Goal: Learn about a topic: Learn about a topic

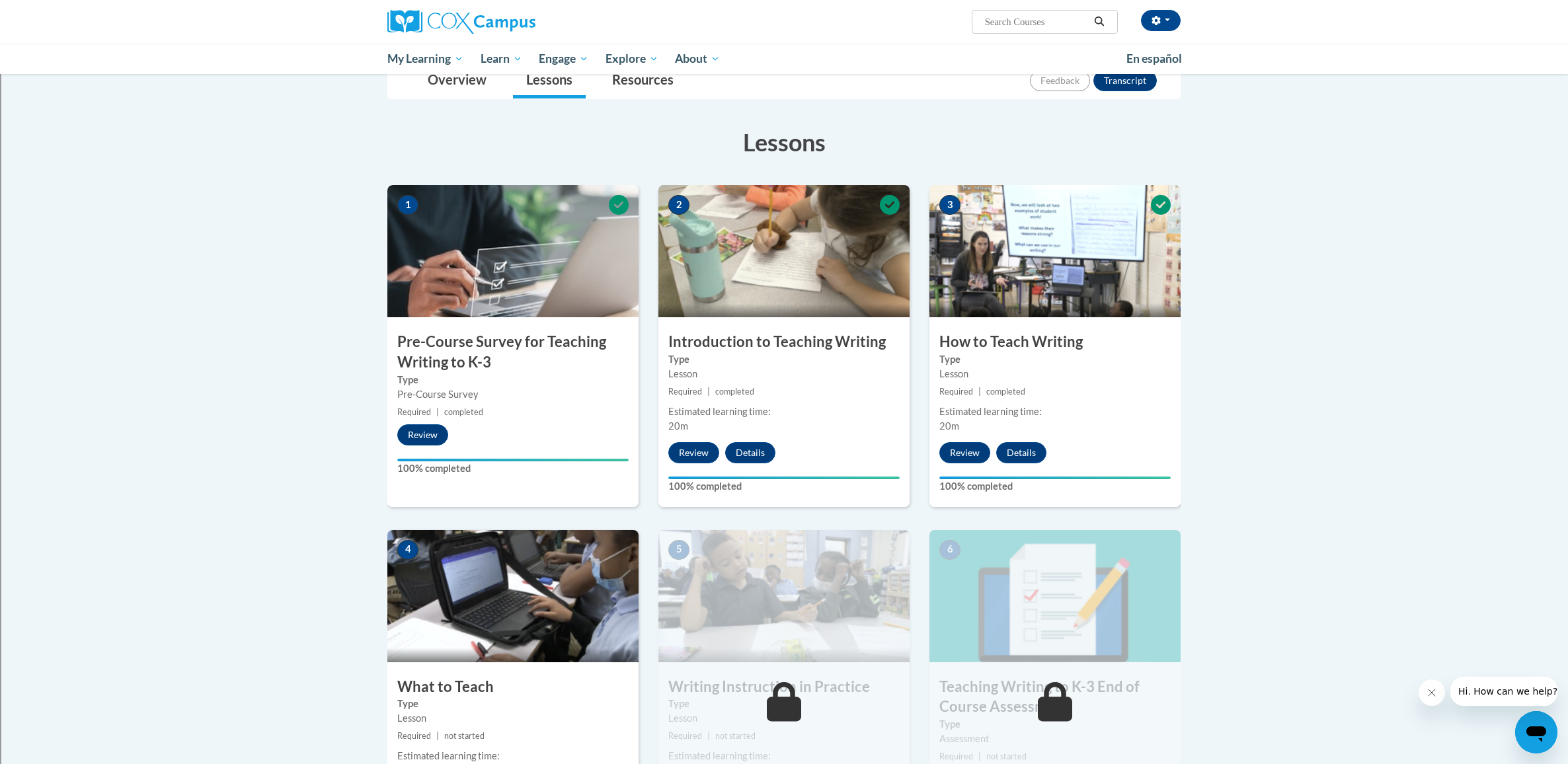
scroll to position [585, 0]
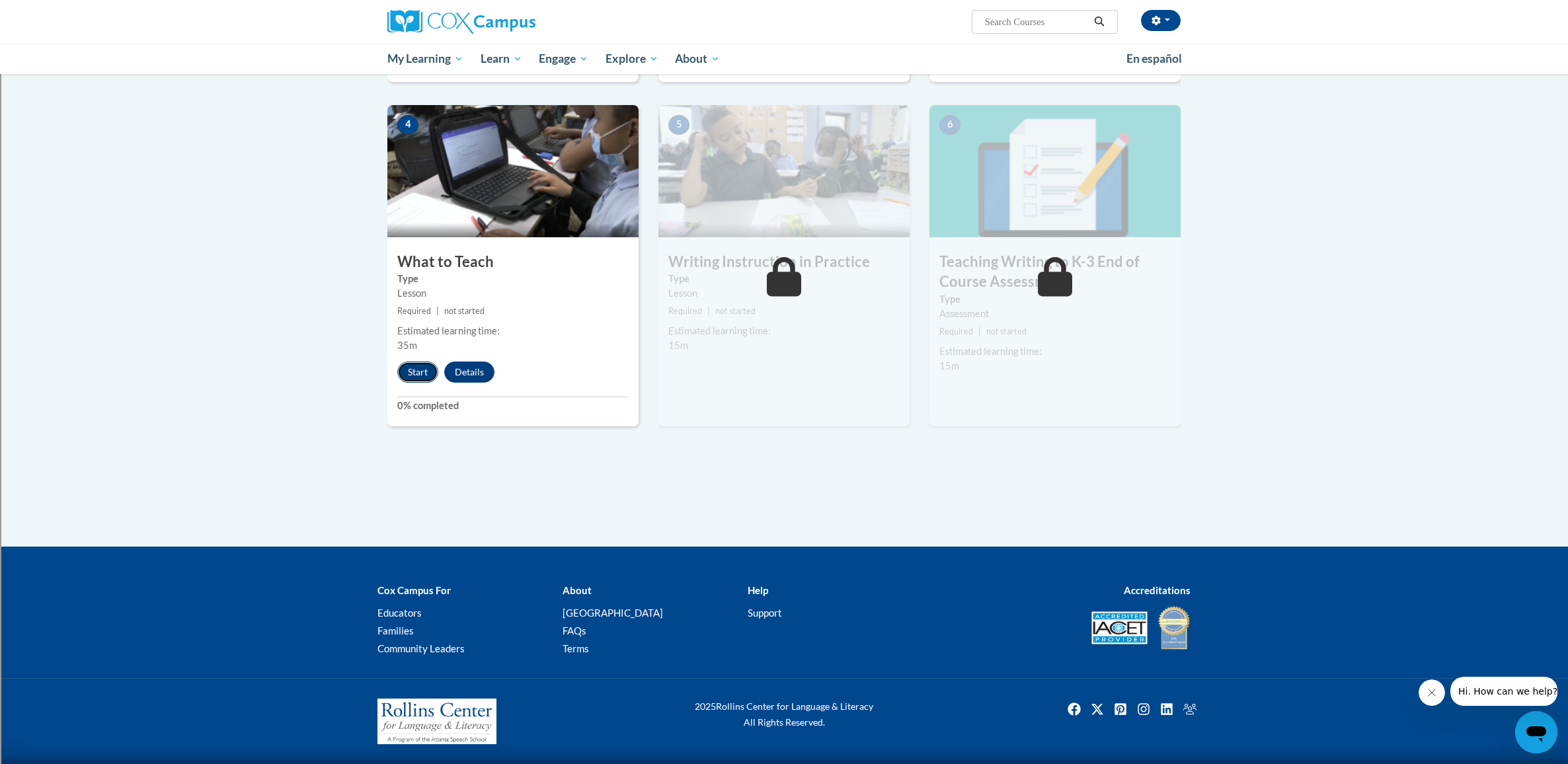
click at [421, 371] on button "Start" at bounding box center [418, 372] width 41 height 21
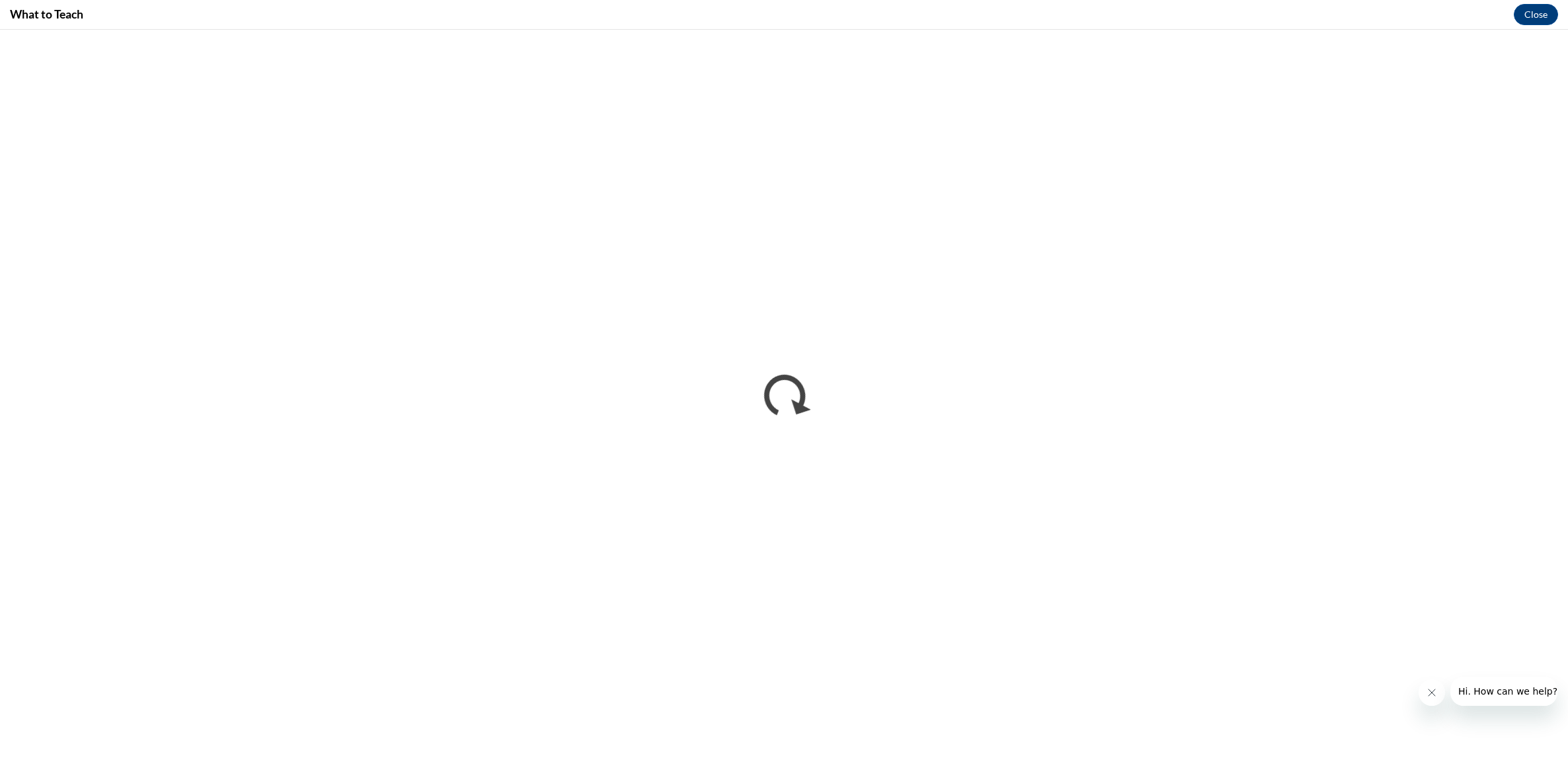
scroll to position [0, 0]
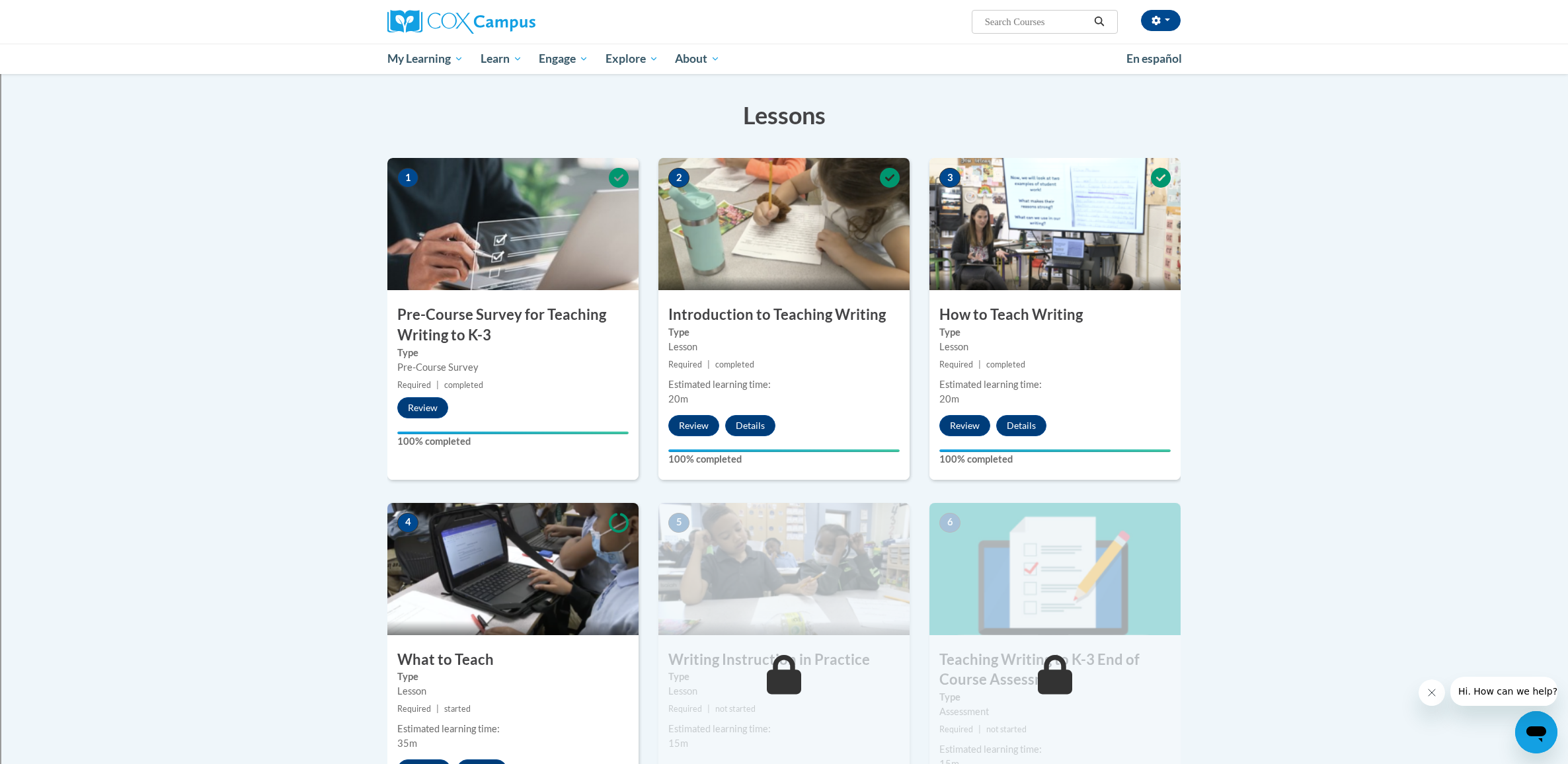
scroll to position [252, 0]
